Goal: Task Accomplishment & Management: Complete application form

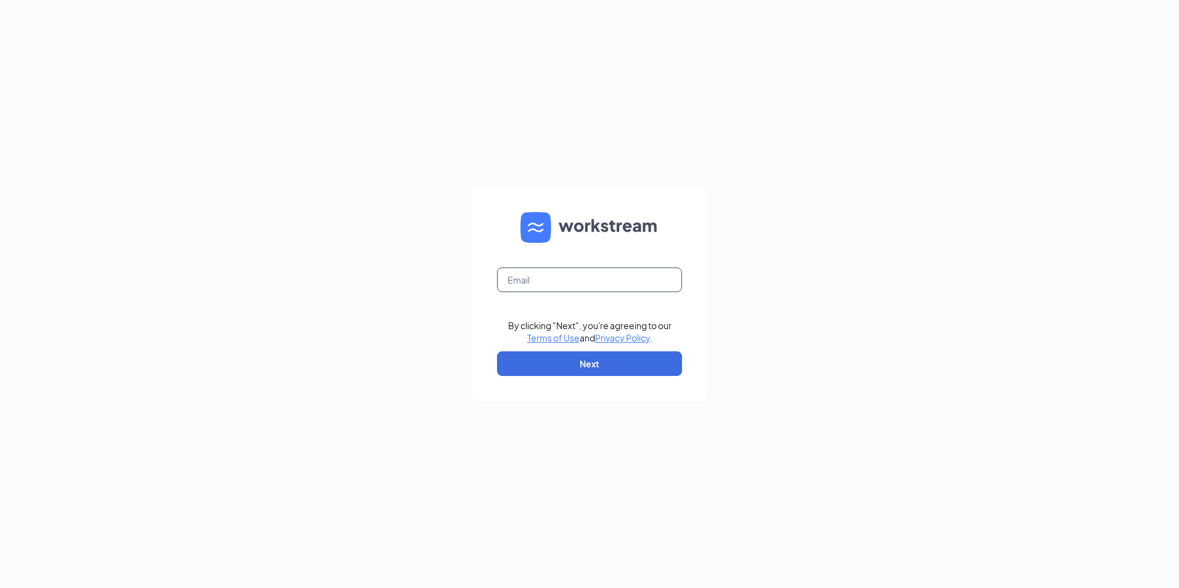
click at [533, 284] on input "text" at bounding box center [589, 280] width 185 height 25
click at [533, 281] on input "text" at bounding box center [589, 280] width 185 height 25
type input "[PERSON_NAME][EMAIL_ADDRESS][PERSON_NAME][DOMAIN_NAME]"
click at [525, 369] on button "Next" at bounding box center [589, 363] width 185 height 25
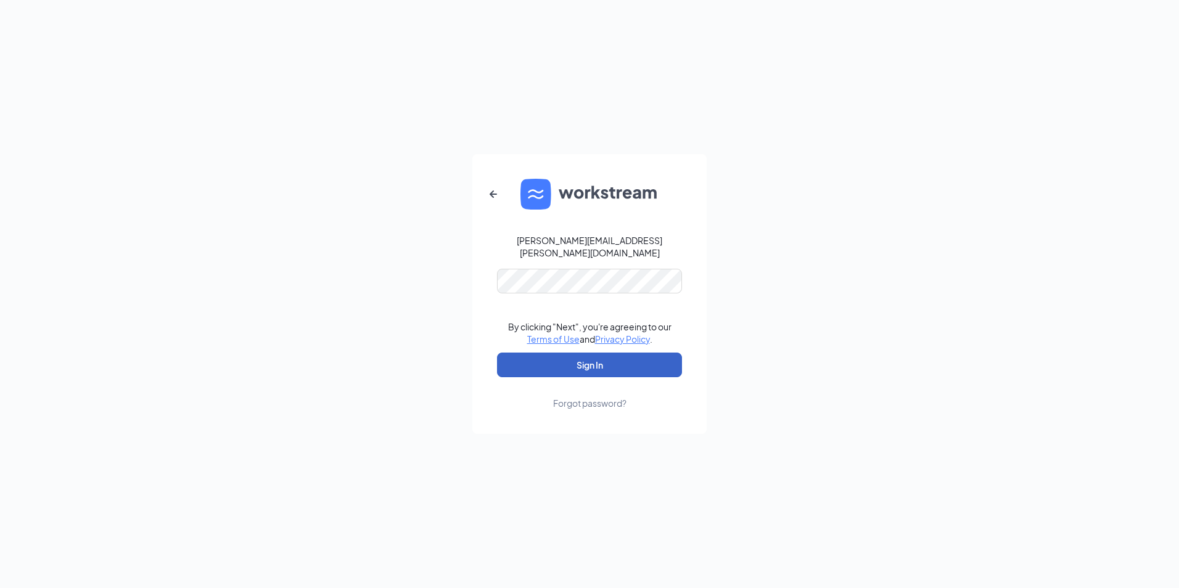
click at [533, 361] on button "Sign In" at bounding box center [589, 365] width 185 height 25
click at [476, 272] on form "[PERSON_NAME][EMAIL_ADDRESS][PERSON_NAME][DOMAIN_NAME] Credential mismatches. B…" at bounding box center [589, 294] width 234 height 280
click at [522, 359] on button "Sign In" at bounding box center [589, 365] width 185 height 25
click at [491, 198] on icon "ArrowLeftNew" at bounding box center [493, 194] width 7 height 7
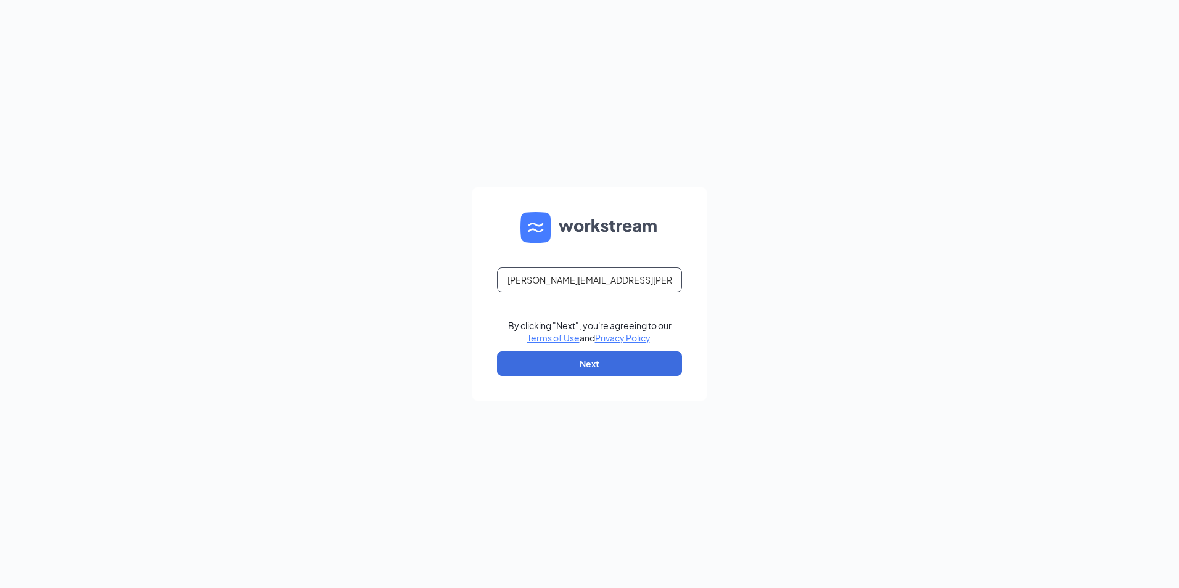
drag, startPoint x: 619, startPoint y: 284, endPoint x: 353, endPoint y: 282, distance: 265.8
click at [353, 282] on div "[PERSON_NAME][EMAIL_ADDRESS][PERSON_NAME][DOMAIN_NAME] By clicking "Next", you'…" at bounding box center [589, 294] width 1179 height 588
click at [522, 283] on input "text" at bounding box center [589, 280] width 185 height 25
type input "[PERSON_NAME][EMAIL_ADDRESS][PERSON_NAME][DOMAIN_NAME]"
click at [542, 364] on button "Next" at bounding box center [589, 363] width 185 height 25
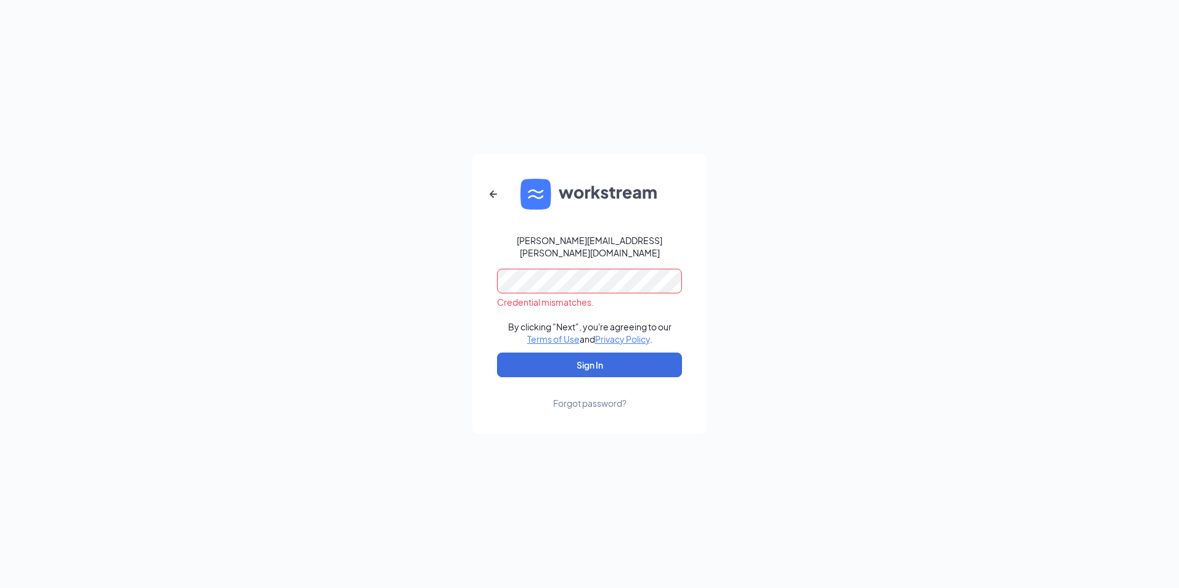
click at [396, 282] on div "[PERSON_NAME][EMAIL_ADDRESS][PERSON_NAME][DOMAIN_NAME] Credential mismatches. B…" at bounding box center [589, 294] width 1179 height 588
click at [538, 356] on button "Sign In" at bounding box center [589, 365] width 185 height 25
click at [538, 356] on button "submit" at bounding box center [589, 365] width 185 height 25
click at [538, 356] on button "Sign In" at bounding box center [589, 365] width 185 height 25
drag, startPoint x: 538, startPoint y: 357, endPoint x: 534, endPoint y: 363, distance: 7.2
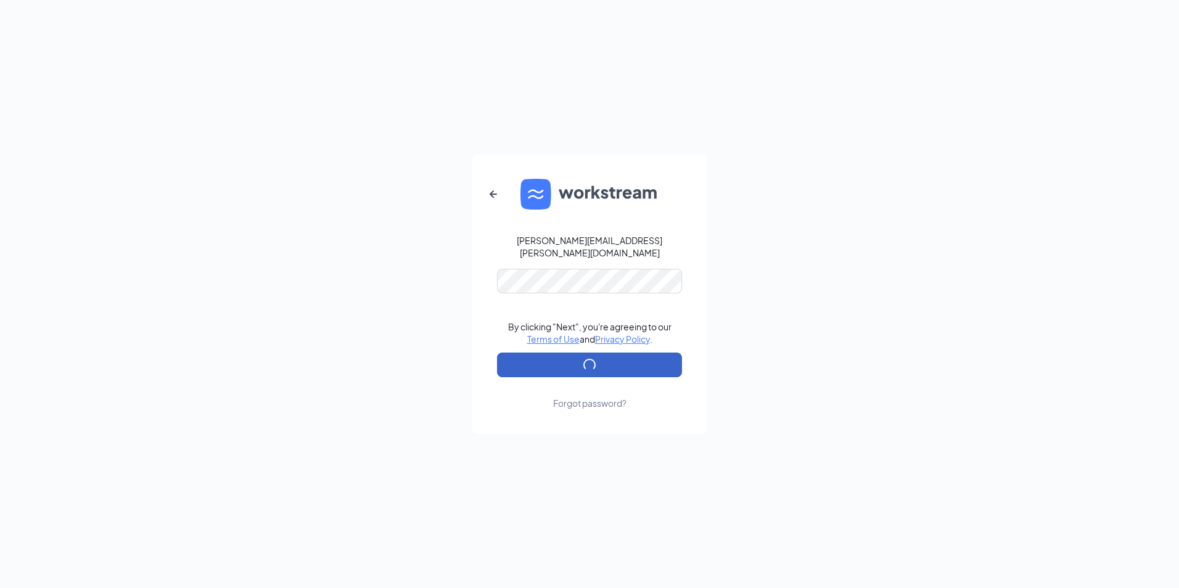
click at [534, 363] on button "submit" at bounding box center [589, 365] width 185 height 25
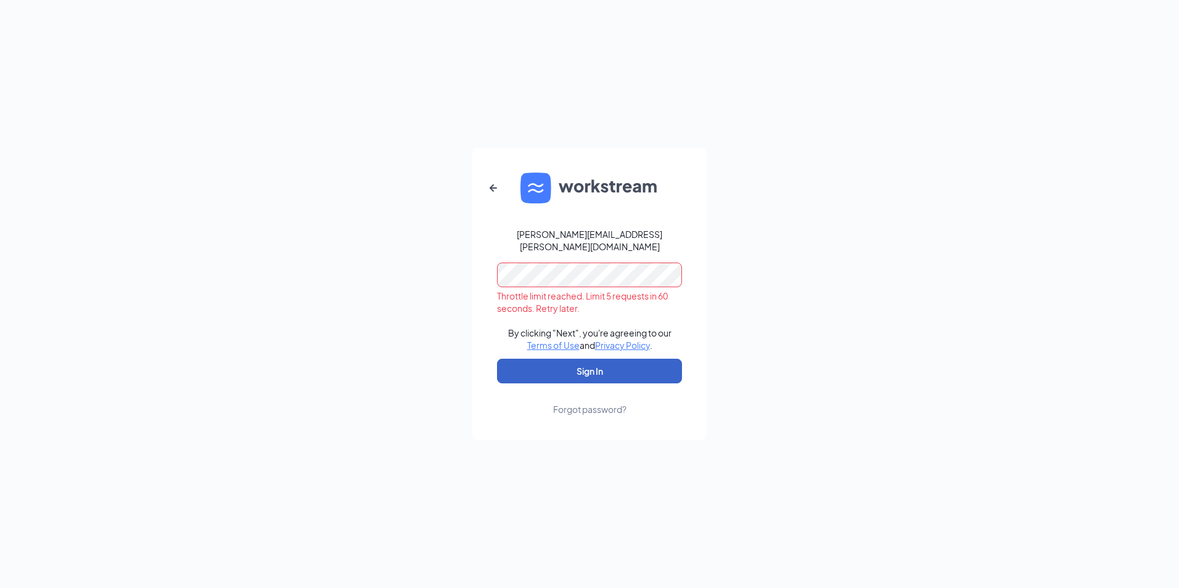
click at [534, 363] on button "Sign In" at bounding box center [589, 371] width 185 height 25
click at [535, 366] on button "submit" at bounding box center [589, 371] width 185 height 25
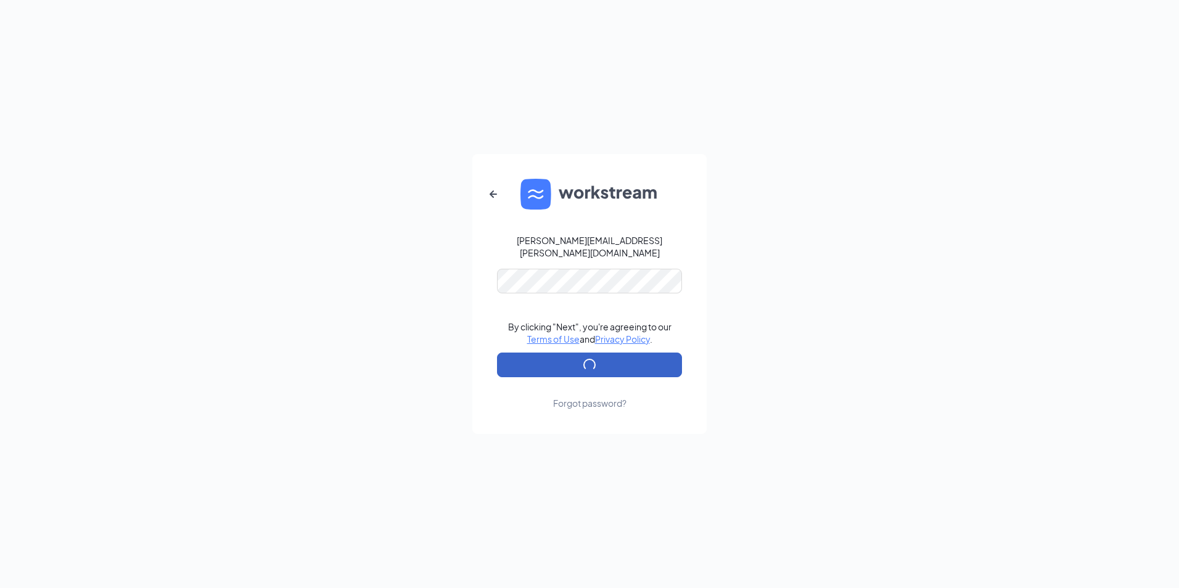
click at [536, 367] on button "submit" at bounding box center [589, 365] width 185 height 25
click at [540, 367] on button "submit" at bounding box center [589, 365] width 185 height 25
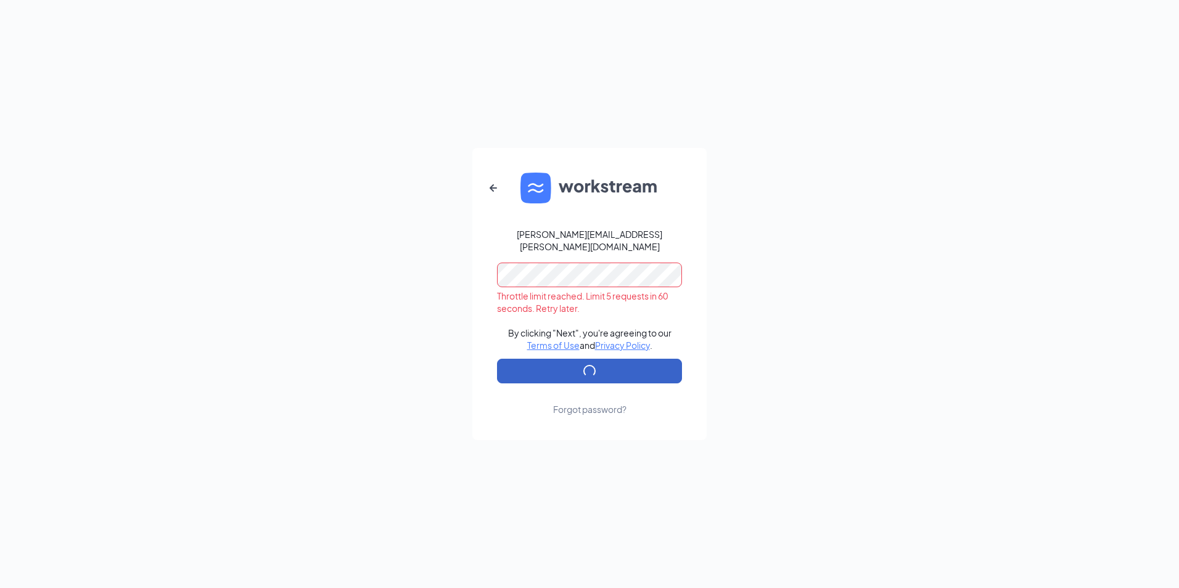
click at [540, 367] on button "submit" at bounding box center [589, 371] width 185 height 25
click at [541, 367] on button "submit" at bounding box center [589, 371] width 185 height 25
click at [492, 187] on icon "ArrowLeftNew" at bounding box center [493, 188] width 15 height 15
